Goal: Task Accomplishment & Management: Complete application form

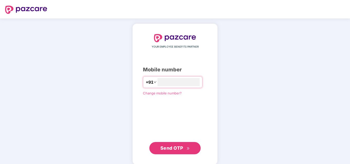
type input "**********"
click at [177, 146] on span "Send OTP" at bounding box center [171, 147] width 23 height 5
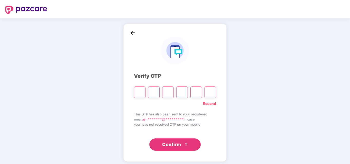
click at [207, 106] on link "Resend" at bounding box center [209, 104] width 13 height 6
click at [139, 93] on input "Please enter verification code. Digit 1" at bounding box center [140, 93] width 12 height 12
type input "*"
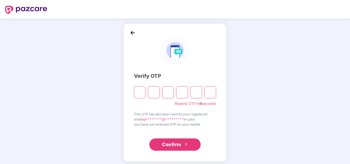
type input "*"
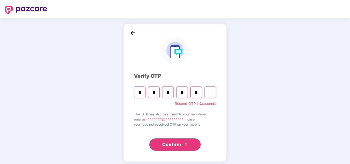
type input "*"
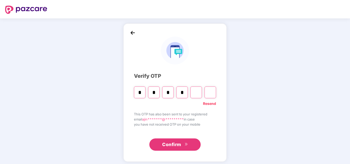
type input "*"
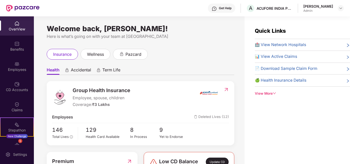
click at [22, 65] on div "Employees" at bounding box center [17, 66] width 34 height 19
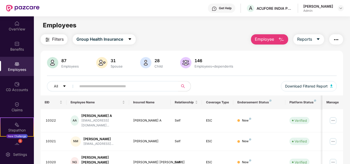
click at [281, 37] on img "button" at bounding box center [281, 40] width 6 height 6
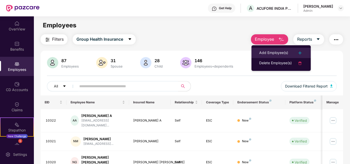
click at [285, 54] on div "Add Employee(s)" at bounding box center [273, 53] width 29 height 6
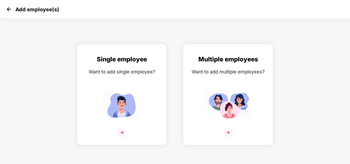
click at [225, 132] on img at bounding box center [227, 132] width 9 height 9
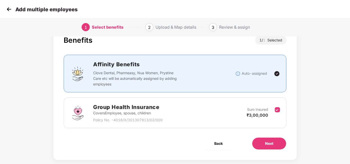
scroll to position [25, 0]
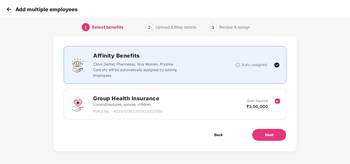
click at [132, 100] on h2 "Group Health Insurance" at bounding box center [127, 98] width 69 height 8
click at [175, 103] on div "Group Health Insurance Covers Employee, spouse, children Policy No. - 4016/X/30…" at bounding box center [174, 104] width 209 height 20
click at [269, 135] on span "Next" at bounding box center [269, 135] width 8 height 6
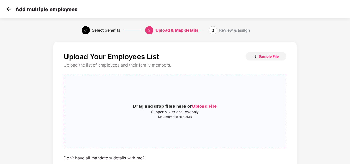
click at [199, 107] on span "Upload File" at bounding box center [204, 106] width 25 height 5
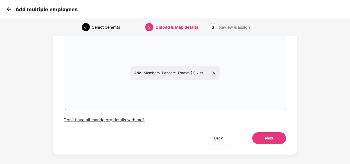
scroll to position [42, 0]
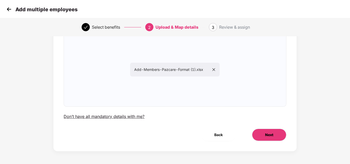
click at [259, 130] on button "Next" at bounding box center [269, 135] width 34 height 12
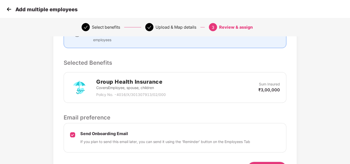
scroll to position [127, 0]
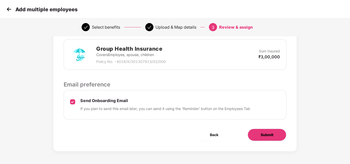
click at [258, 140] on button "Submit" at bounding box center [266, 135] width 39 height 12
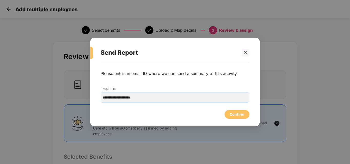
click at [146, 100] on input "**********" at bounding box center [174, 98] width 149 height 10
type input "**********"
click at [231, 116] on div "Confirm" at bounding box center [236, 115] width 15 height 6
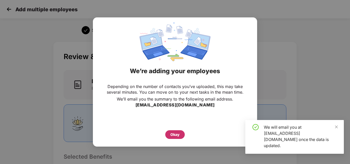
click at [181, 133] on div "Okay" at bounding box center [174, 134] width 19 height 9
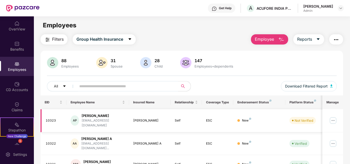
click at [158, 120] on div "[PERSON_NAME]" at bounding box center [150, 120] width 34 height 5
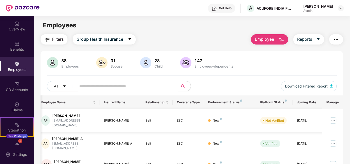
scroll to position [0, 30]
click at [74, 119] on div "[EMAIL_ADDRESS][DOMAIN_NAME]" at bounding box center [72, 123] width 43 height 10
click at [76, 115] on div "[PERSON_NAME]" at bounding box center [72, 116] width 43 height 5
click at [117, 121] on div "[PERSON_NAME]" at bounding box center [120, 120] width 34 height 5
click at [122, 120] on div "[PERSON_NAME]" at bounding box center [120, 120] width 34 height 5
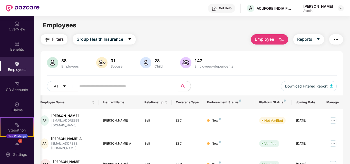
click at [336, 8] on div "Ajin Reji Admin" at bounding box center [323, 8] width 40 height 9
click at [340, 7] on img at bounding box center [340, 8] width 4 height 4
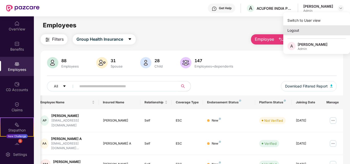
click at [303, 30] on div "Logout" at bounding box center [316, 30] width 67 height 10
